Goal: Task Accomplishment & Management: Complete application form

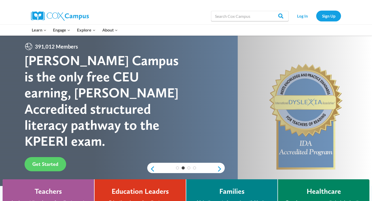
scroll to position [5, 0]
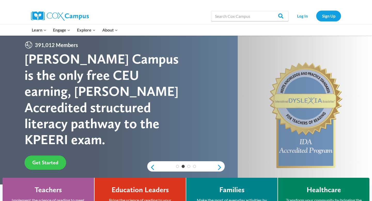
click at [45, 159] on span "Get Started" at bounding box center [45, 162] width 26 height 6
click at [329, 17] on link "Sign Up" at bounding box center [328, 16] width 25 height 11
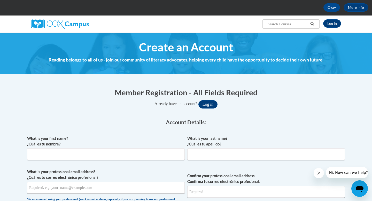
scroll to position [45, 0]
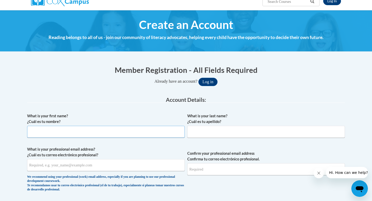
click at [122, 134] on input "What is your first name? ¿Cuál es tu nombre?" at bounding box center [106, 132] width 158 height 12
type input "[PERSON_NAME]"
click at [202, 134] on input "What is your last name? ¿Cuál es tu apellido?" at bounding box center [266, 132] width 158 height 12
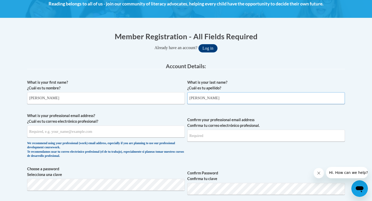
scroll to position [89, 0]
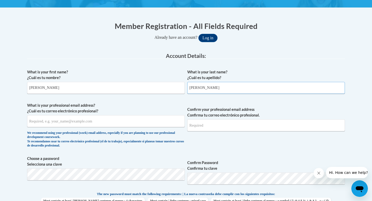
type input "[PERSON_NAME]"
click at [105, 121] on input "What is your professional email address? ¿Cuál es tu correo electrónico profesi…" at bounding box center [106, 121] width 158 height 12
type input "[PERSON_NAME][EMAIL_ADDRESS][PERSON_NAME][DOMAIN_NAME]"
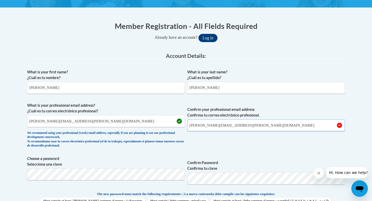
type input "[PERSON_NAME][EMAIL_ADDRESS][PERSON_NAME][DOMAIN_NAME]"
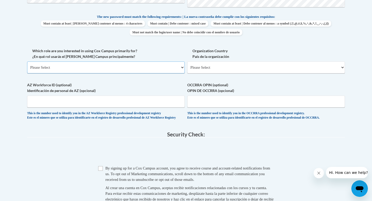
scroll to position [272, 0]
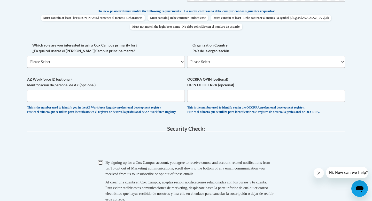
click at [102, 165] on input "Checkbox" at bounding box center [100, 162] width 5 height 5
checkbox input "true"
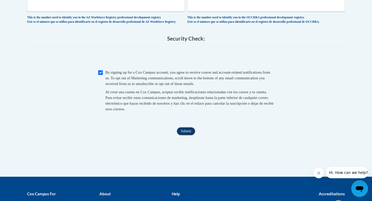
click at [188, 135] on input "Submit" at bounding box center [186, 131] width 19 height 8
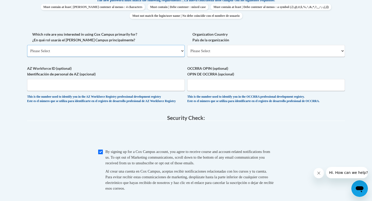
scroll to position [278, 0]
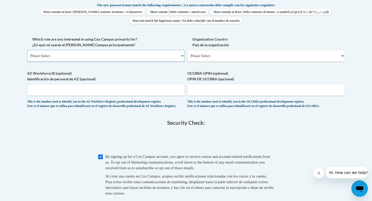
click at [68, 54] on select "Please Select College/University | Colegio/Universidad Community/Nonprofit Part…" at bounding box center [106, 56] width 158 height 12
select select "fbf2d438-af2f-41f8-98f1-81c410e29de3"
click at [27, 50] on select "Please Select College/University | Colegio/Universidad Community/Nonprofit Part…" at bounding box center [106, 56] width 158 height 12
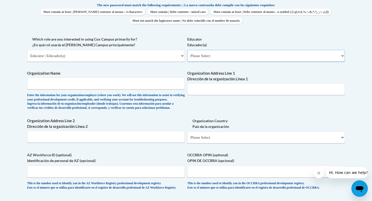
click at [210, 56] on select "Please Select Early Learning/Daycare Teacher/Family Home Care Provider | Maestr…" at bounding box center [266, 56] width 158 height 12
select select "8e40623d-54d0-45cd-9f92-5df65cd3f8cf"
click at [187, 50] on select "Please Select Early Learning/Daycare Teacher/Family Home Care Provider | Maestr…" at bounding box center [266, 56] width 158 height 12
click at [146, 88] on input "Organization Name" at bounding box center [106, 84] width 158 height 12
type input "[GEOGRAPHIC_DATA][DEMOGRAPHIC_DATA]"
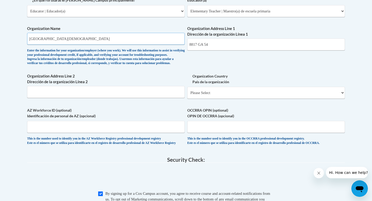
scroll to position [322, 0]
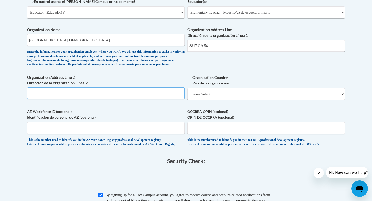
click at [110, 99] on input "Organization Address Line 2 Dirección de la organización Línea 2" at bounding box center [106, 93] width 158 height 12
click at [214, 46] on input "8817 GA 54" at bounding box center [266, 46] width 158 height 12
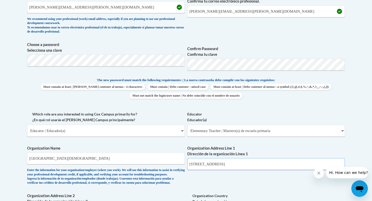
scroll to position [201, 0]
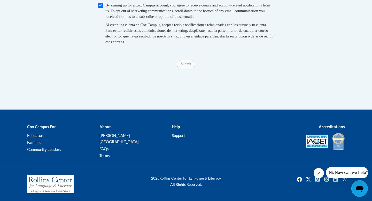
type input "[STREET_ADDRESS]"
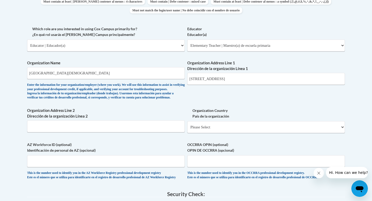
scroll to position [289, 0]
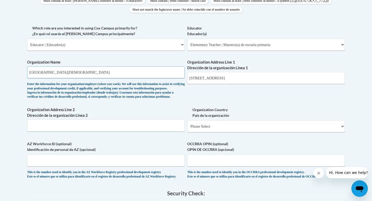
click at [163, 75] on input "[GEOGRAPHIC_DATA][DEMOGRAPHIC_DATA]" at bounding box center [106, 72] width 158 height 12
click at [162, 75] on input "[GEOGRAPHIC_DATA][DEMOGRAPHIC_DATA]" at bounding box center [106, 72] width 158 height 12
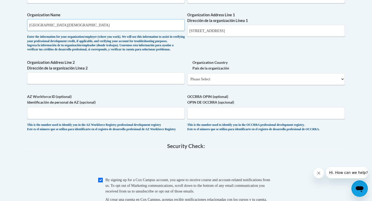
scroll to position [338, 0]
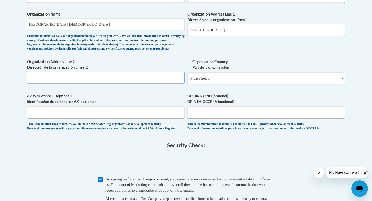
click at [110, 83] on input "Organization Address Line 2 Dirección de la organización Línea 2" at bounding box center [106, 78] width 158 height 12
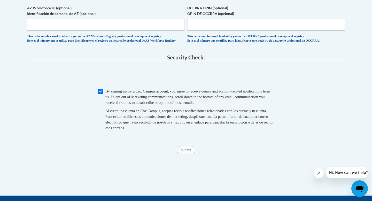
scroll to position [426, 0]
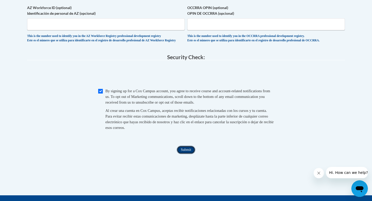
click at [186, 154] on input "Submit" at bounding box center [186, 150] width 19 height 8
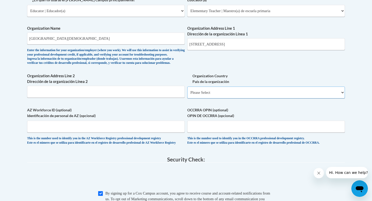
scroll to position [322, 0]
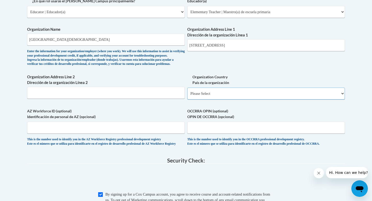
click at [212, 100] on select "Please Select [GEOGRAPHIC_DATA] | [GEOGRAPHIC_DATA] Outside of [GEOGRAPHIC_DATA…" at bounding box center [266, 94] width 158 height 12
select select "ad49bcad-a171-4b2e-b99c-48b446064914"
click at [187, 96] on select "Please Select [GEOGRAPHIC_DATA] | [GEOGRAPHIC_DATA] Outside of [GEOGRAPHIC_DATA…" at bounding box center [266, 94] width 158 height 12
select select
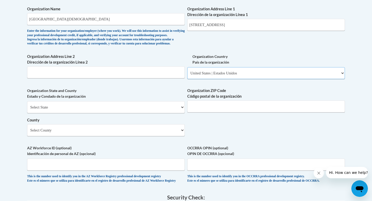
scroll to position [347, 0]
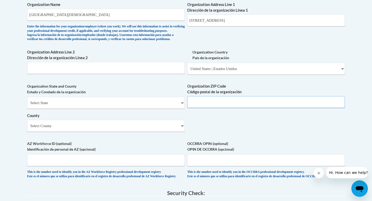
click at [201, 107] on input "Organization ZIP Code Código postal de la organización" at bounding box center [266, 102] width 158 height 12
type input "30277"
click at [72, 132] on select "Select County Appling [PERSON_NAME] [PERSON_NAME] [PERSON_NAME] [PERSON_NAME] B…" at bounding box center [106, 126] width 158 height 12
select select "Coweta"
click at [27, 128] on select "Select County Appling [PERSON_NAME] [PERSON_NAME] [PERSON_NAME] [PERSON_NAME] B…" at bounding box center [106, 126] width 158 height 12
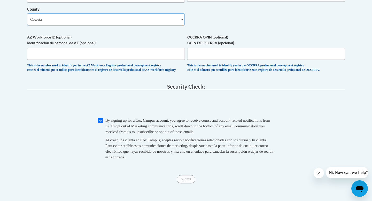
scroll to position [451, 0]
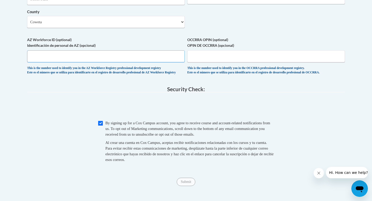
click at [125, 62] on input "AZ Workforce ID (optional) Identificación de personal de AZ (opcional)" at bounding box center [106, 56] width 158 height 12
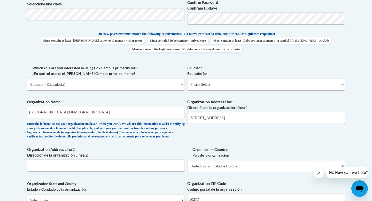
scroll to position [252, 0]
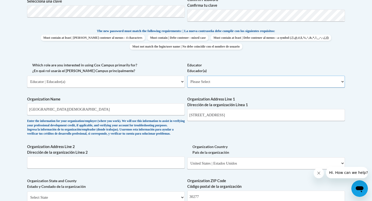
click at [198, 83] on select "Please Select Early Learning/Daycare Teacher/Family Home Care Provider | Maestr…" at bounding box center [266, 82] width 158 height 12
select select "8e40623d-54d0-45cd-9f92-5df65cd3f8cf"
click at [187, 76] on select "Please Select Early Learning/Daycare Teacher/Family Home Care Provider | Maestr…" at bounding box center [266, 82] width 158 height 12
select select "null"
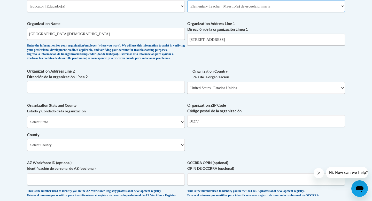
scroll to position [335, 0]
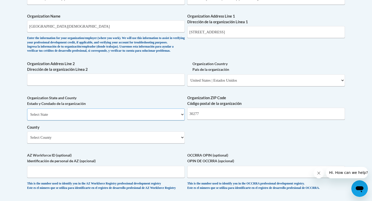
click at [146, 120] on select "Select State [US_STATE] [US_STATE] [US_STATE] [US_STATE] [US_STATE] [US_STATE] …" at bounding box center [106, 115] width 158 height 12
select select "[US_STATE]"
click at [27, 117] on select "Select State [US_STATE] [US_STATE] [US_STATE] [US_STATE] [US_STATE] [US_STATE] …" at bounding box center [106, 115] width 158 height 12
click at [131, 143] on select "County" at bounding box center [106, 138] width 158 height 12
click at [27, 140] on select "Select County Appling [PERSON_NAME] [PERSON_NAME] [PERSON_NAME] [PERSON_NAME] B…" at bounding box center [106, 138] width 158 height 12
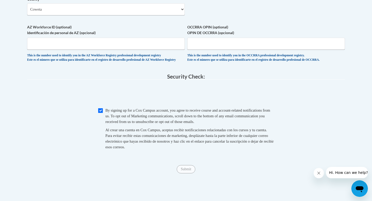
scroll to position [464, 0]
click at [153, 49] on input "AZ Workforce ID (optional) Identificación de personal de AZ (opcional)" at bounding box center [106, 43] width 158 height 12
click at [199, 49] on input "OCCRRA OPIN (optional) OPIN DE OCCRRA (opcional)" at bounding box center [266, 43] width 158 height 12
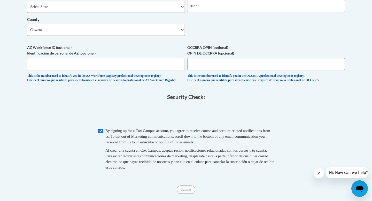
scroll to position [450, 0]
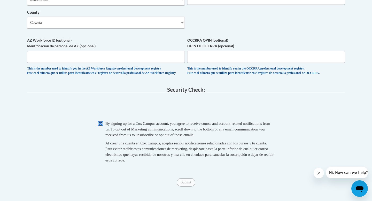
click at [101, 126] on input "Checkbox" at bounding box center [100, 123] width 5 height 5
checkbox input "true"
click at [185, 187] on input "Submit" at bounding box center [186, 182] width 19 height 8
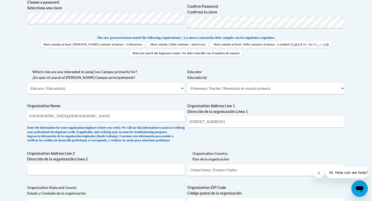
scroll to position [196, 0]
